Goal: Transaction & Acquisition: Purchase product/service

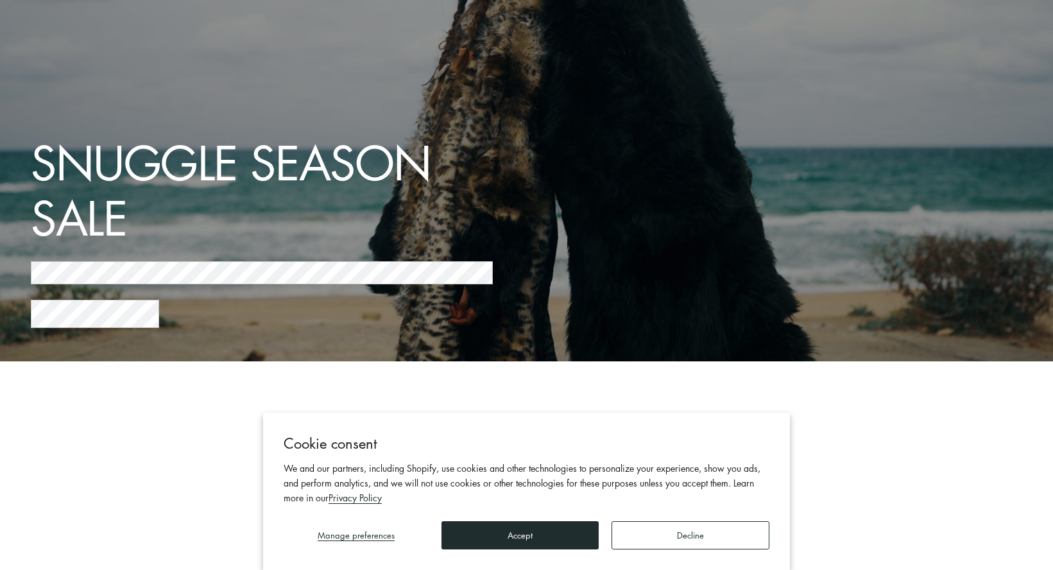
scroll to position [210, 0]
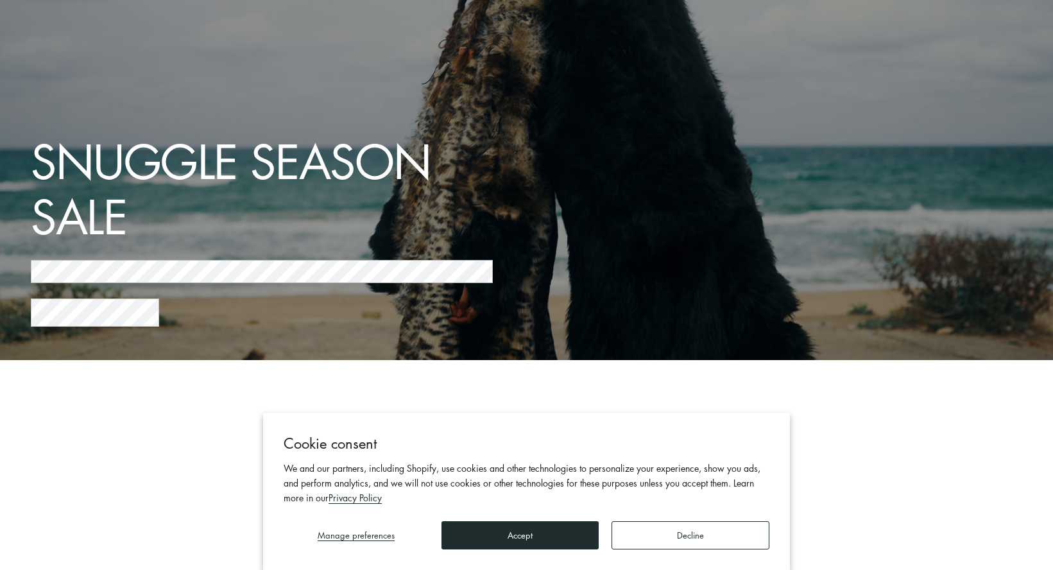
click at [660, 532] on button "Decline" at bounding box center [690, 535] width 157 height 28
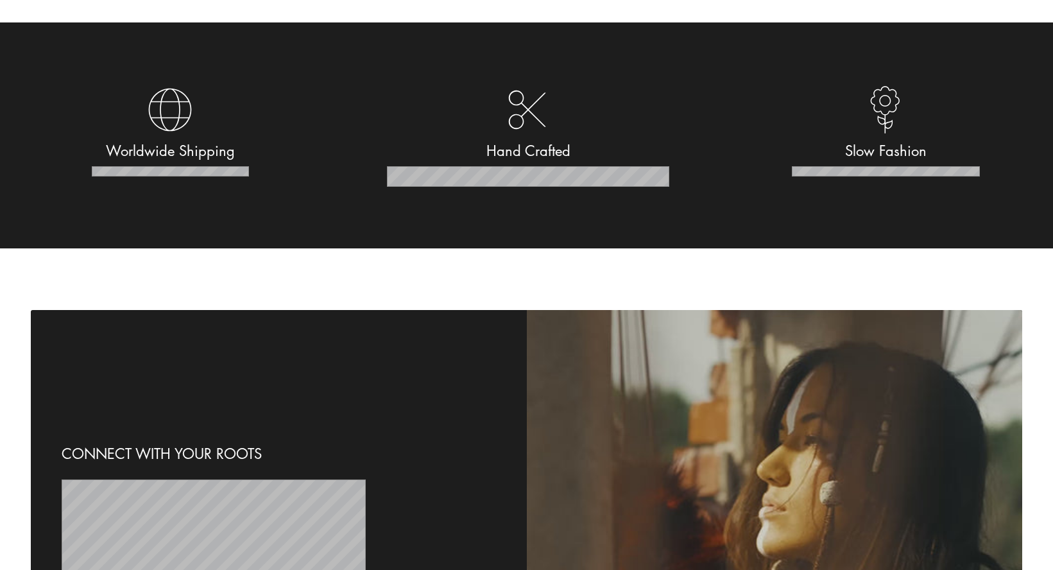
scroll to position [793, 0]
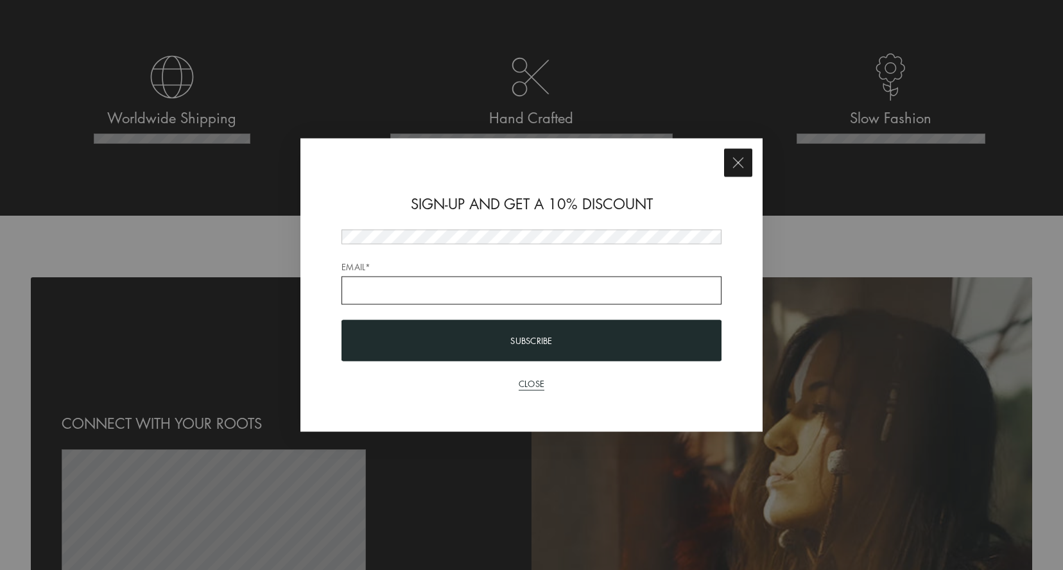
click at [732, 151] on button "Close" at bounding box center [738, 163] width 28 height 28
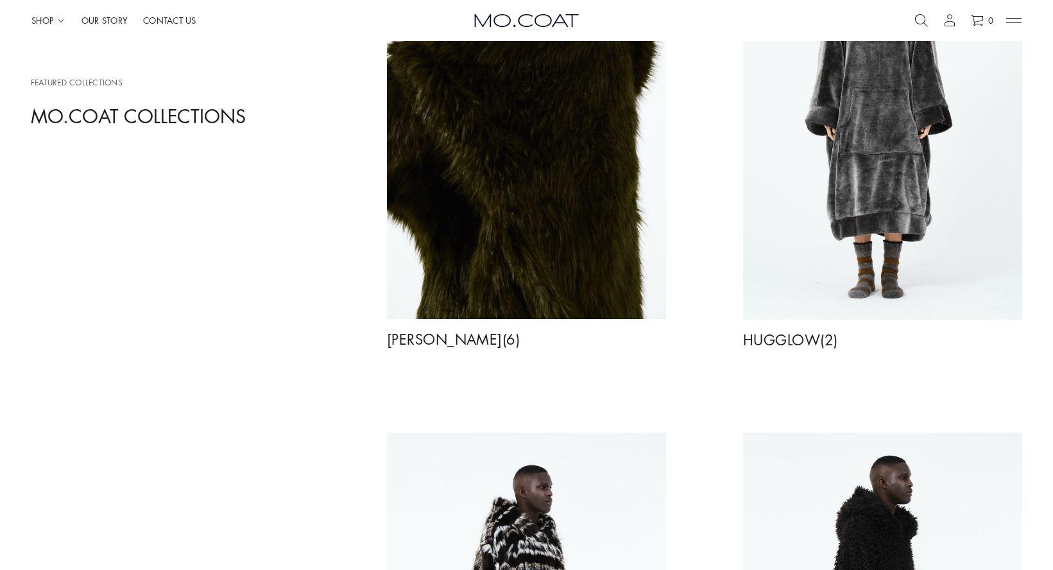
scroll to position [1669, 1]
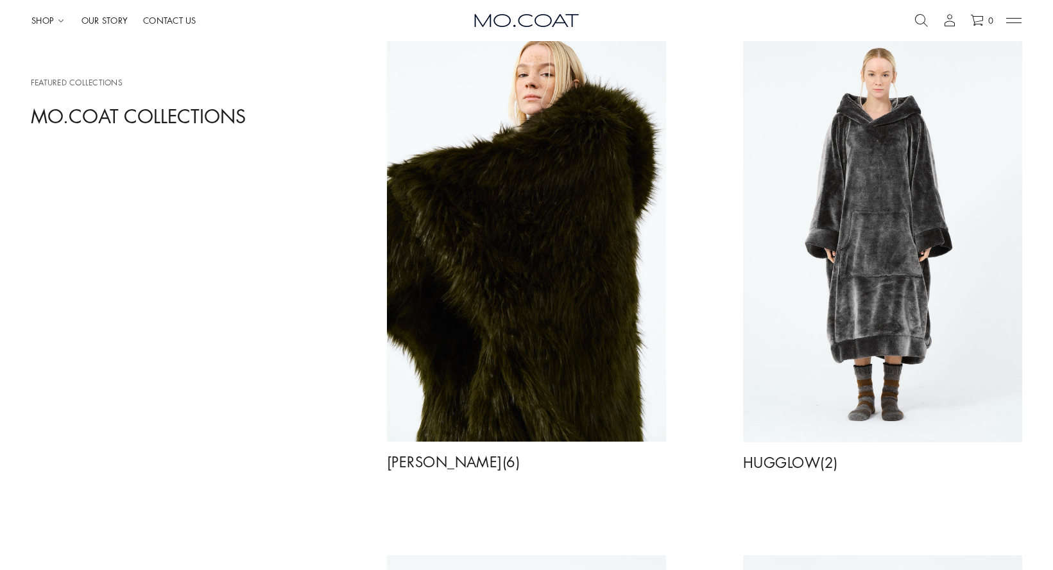
click at [845, 206] on img at bounding box center [882, 232] width 279 height 419
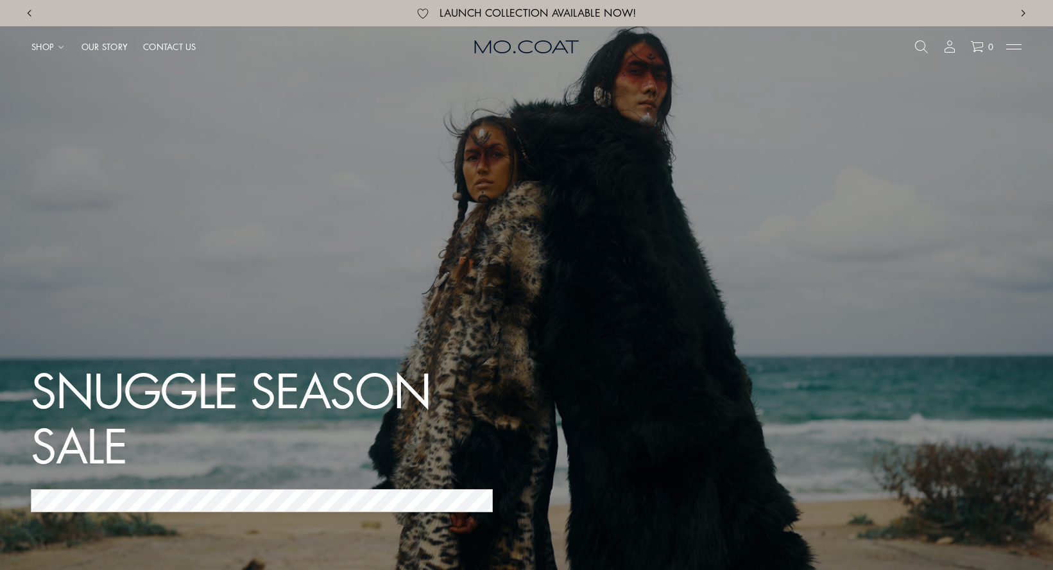
scroll to position [1669, 1]
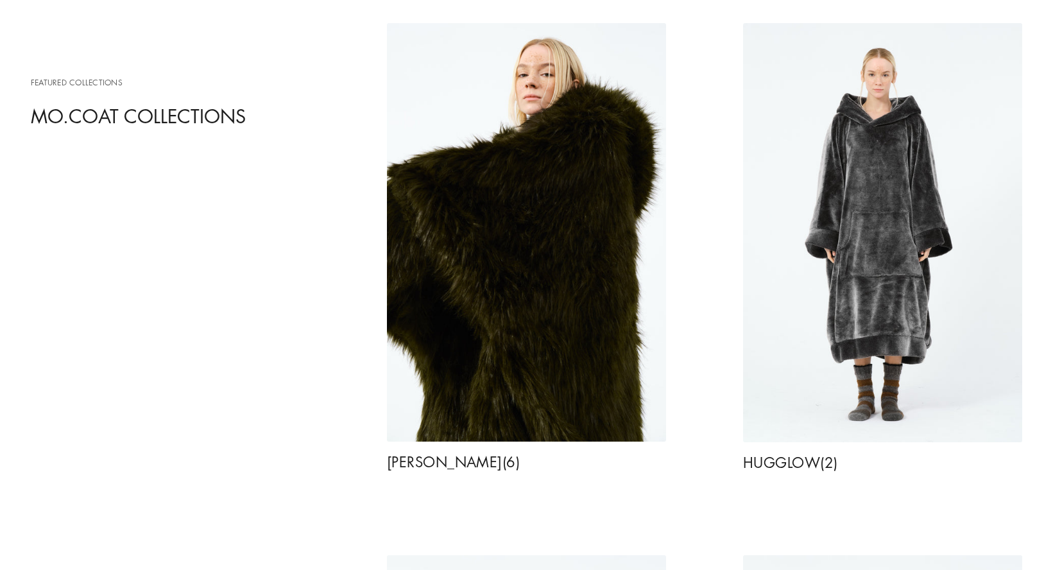
click at [495, 255] on img at bounding box center [526, 232] width 279 height 418
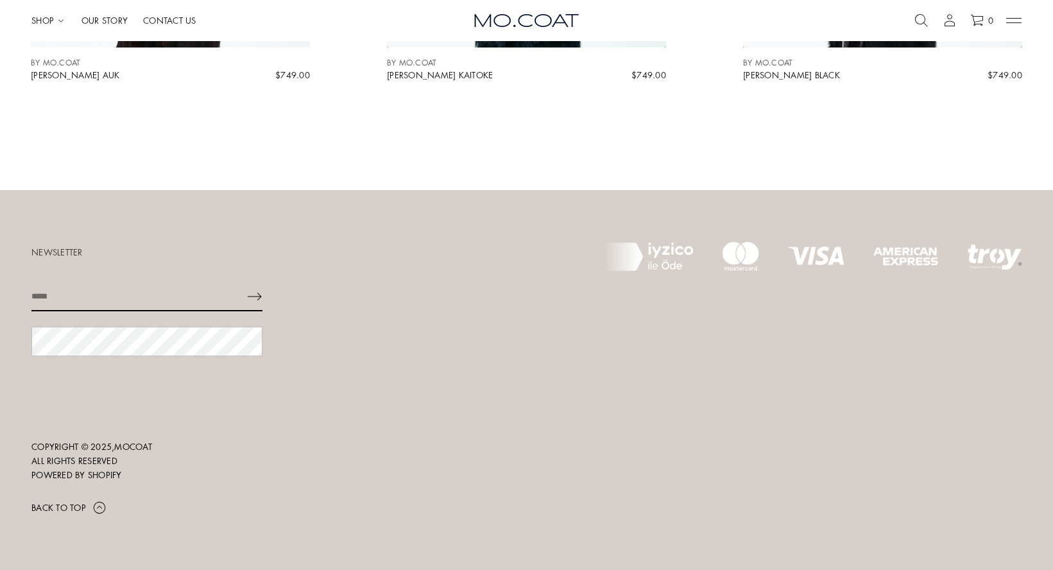
scroll to position [827, 0]
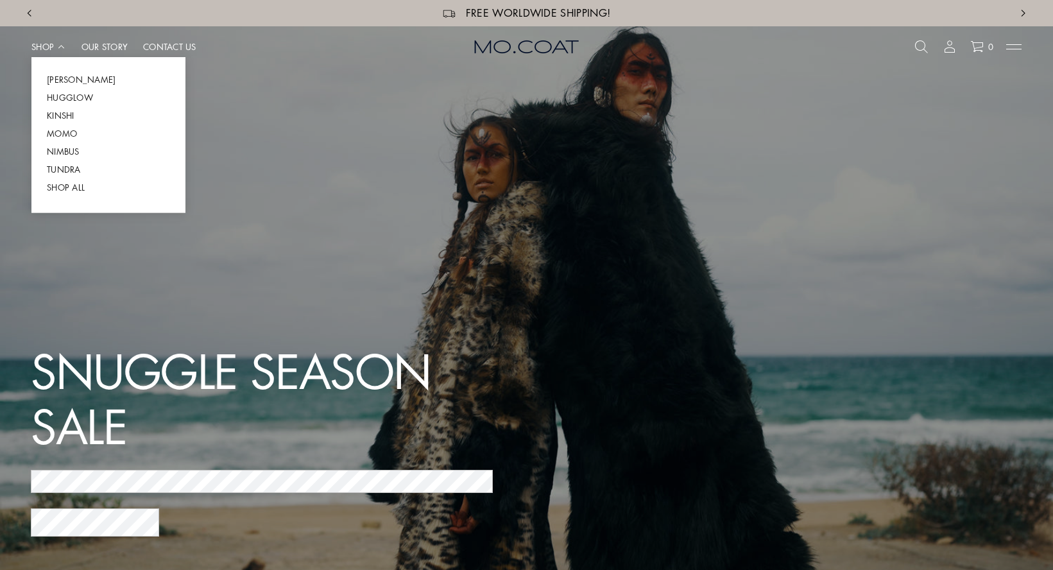
click at [71, 184] on span "Shop All" at bounding box center [66, 187] width 38 height 12
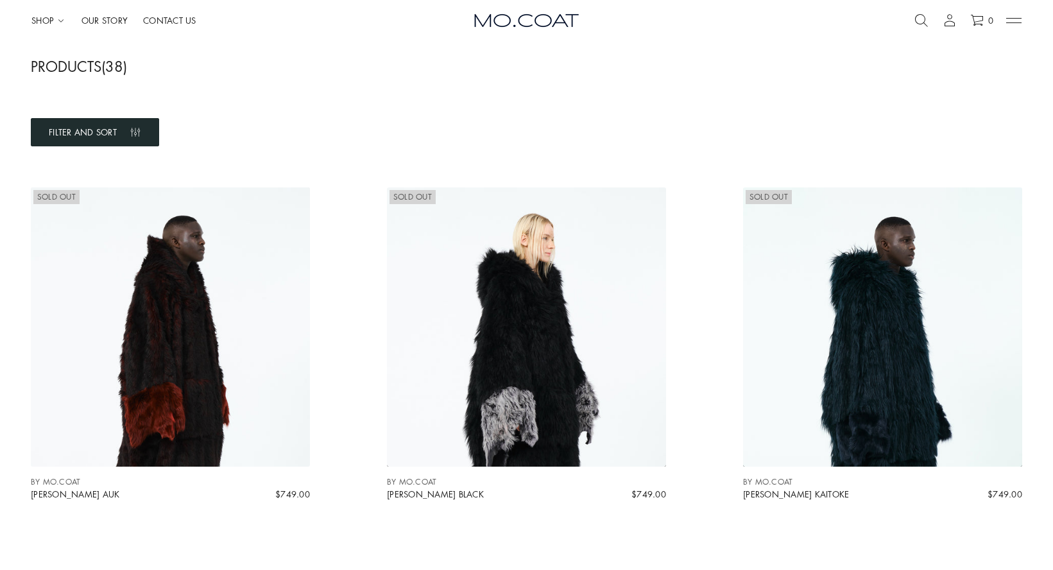
click at [139, 141] on button "Filter and sort" at bounding box center [95, 132] width 128 height 28
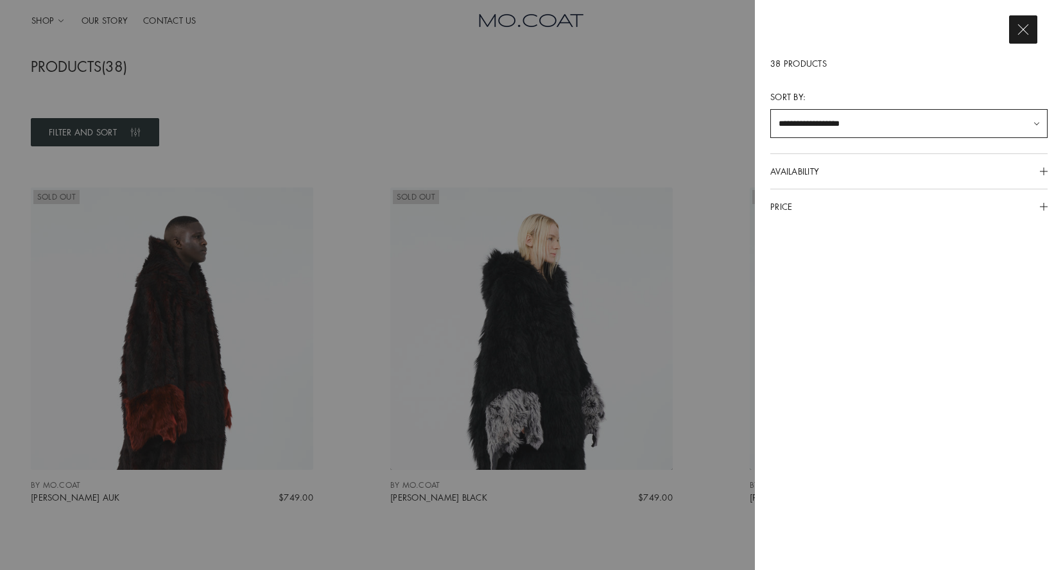
click at [866, 210] on span "Price" at bounding box center [908, 206] width 277 height 35
click at [796, 203] on span "Price" at bounding box center [908, 206] width 277 height 35
select select "**********"
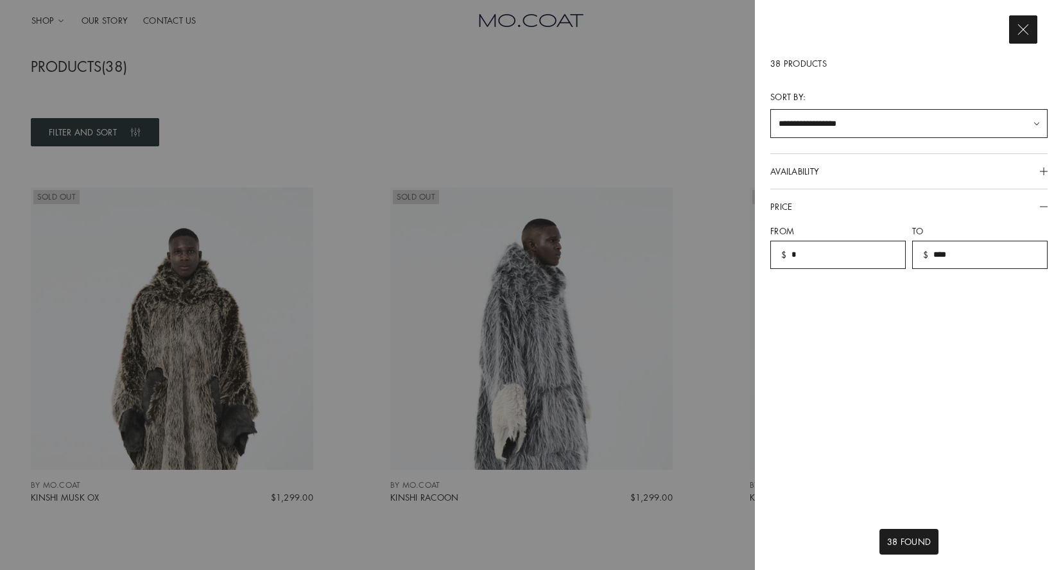
click at [510, 94] on div at bounding box center [531, 285] width 1063 height 570
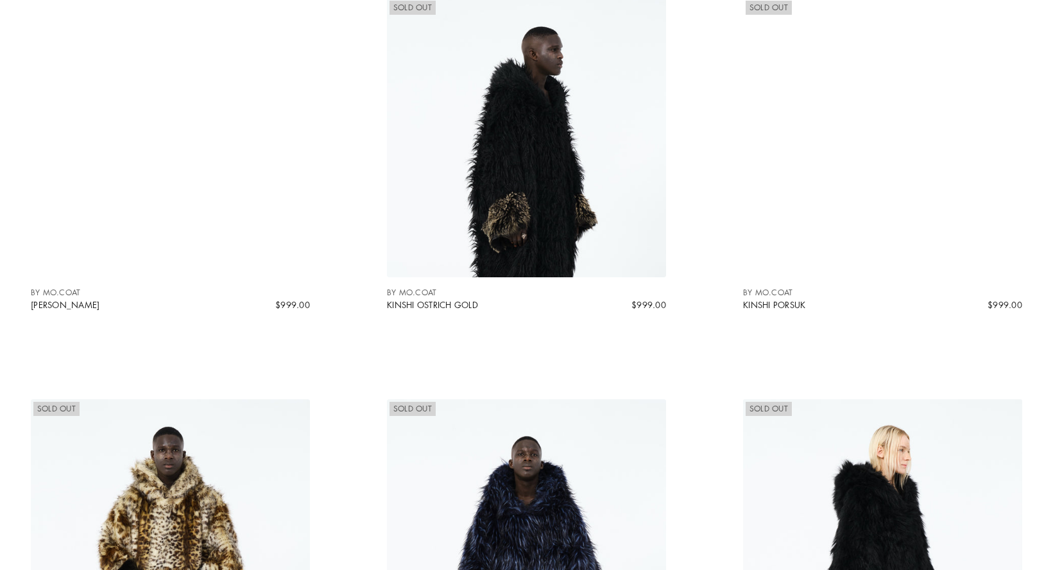
scroll to position [598, 0]
